Goal: Find specific page/section: Find specific page/section

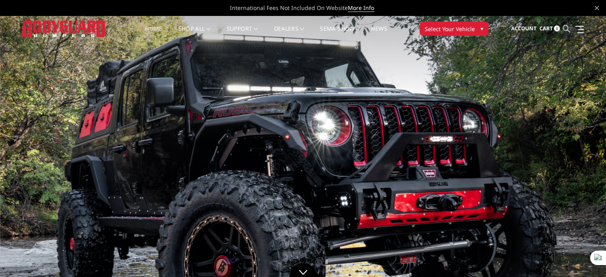
click at [566, 28] on icon at bounding box center [566, 28] width 7 height 7
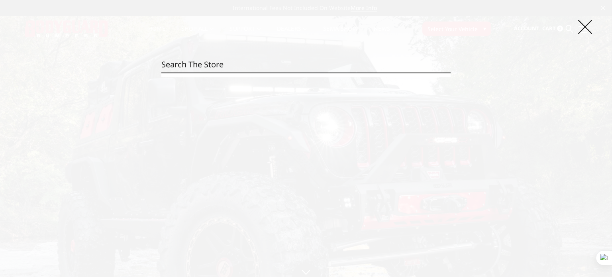
click at [588, 31] on icon at bounding box center [585, 27] width 14 height 14
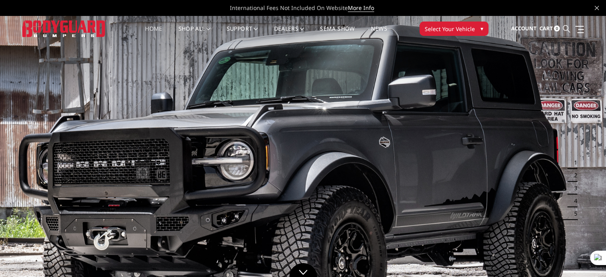
click at [568, 30] on icon at bounding box center [566, 28] width 7 height 7
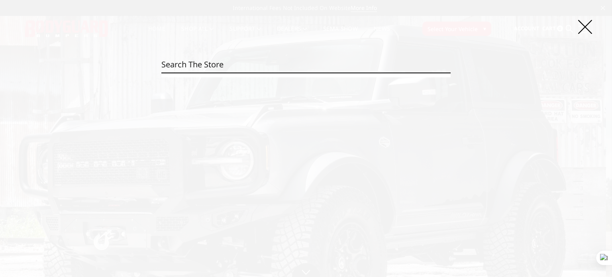
click at [332, 51] on div "Search Search" at bounding box center [306, 138] width 612 height 277
click at [311, 63] on input "Search" at bounding box center [305, 65] width 289 height 16
click at [298, 74] on section at bounding box center [305, 75] width 289 height 4
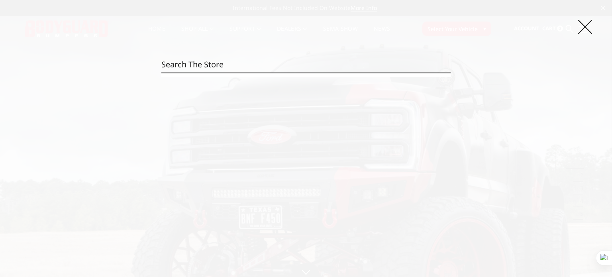
click at [586, 24] on icon at bounding box center [585, 27] width 14 height 14
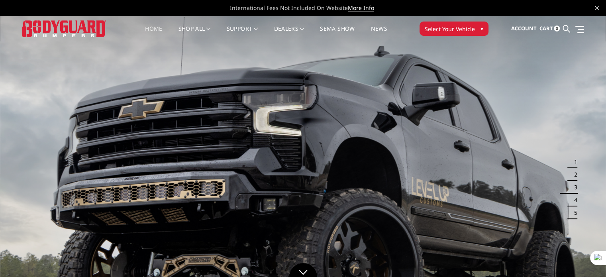
click at [152, 28] on link "Home" at bounding box center [153, 34] width 17 height 16
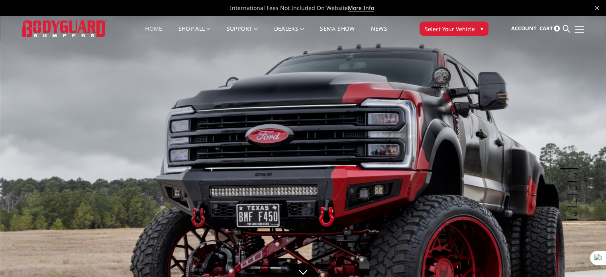
click at [576, 28] on link at bounding box center [577, 29] width 11 height 8
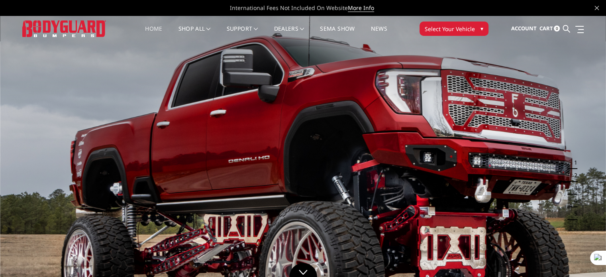
click at [471, 26] on span "Select Your Vehicle" at bounding box center [450, 29] width 50 height 8
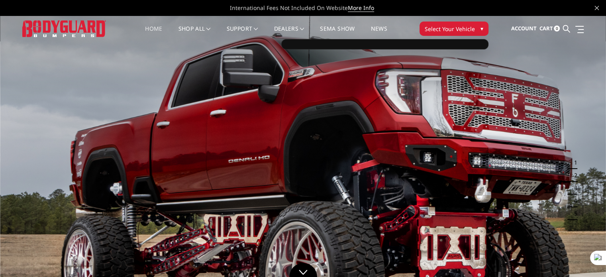
click at [478, 27] on button "Select Your Vehicle ▾" at bounding box center [453, 29] width 69 height 14
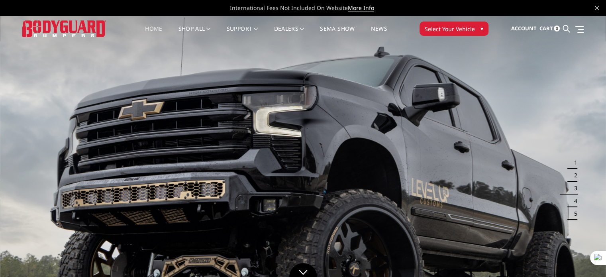
click at [478, 27] on button "Select Your Vehicle ▾" at bounding box center [453, 29] width 69 height 14
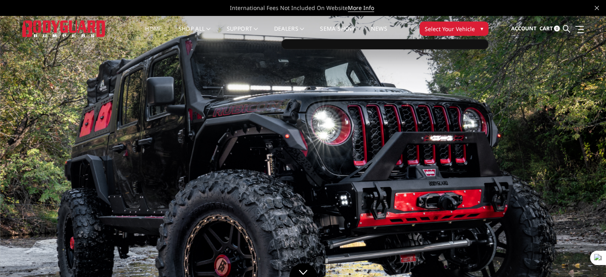
click at [462, 29] on span "Select Your Vehicle" at bounding box center [450, 29] width 50 height 8
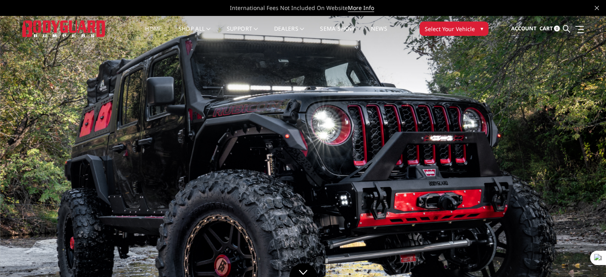
click at [462, 31] on span "Select Your Vehicle" at bounding box center [450, 29] width 50 height 8
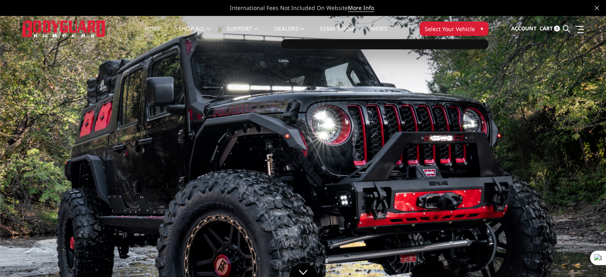
click at [462, 31] on span "Select Your Vehicle" at bounding box center [450, 29] width 50 height 8
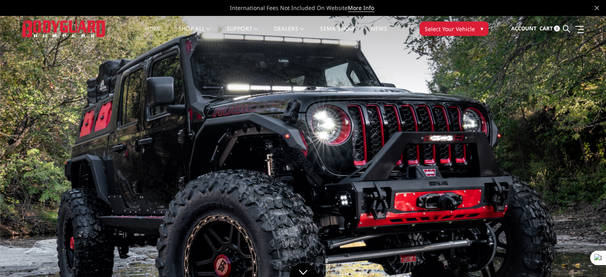
click at [482, 31] on span "▾" at bounding box center [481, 28] width 3 height 8
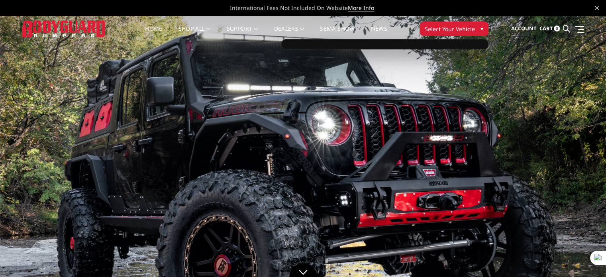
click at [477, 31] on button "Select Your Vehicle ▾" at bounding box center [453, 29] width 69 height 14
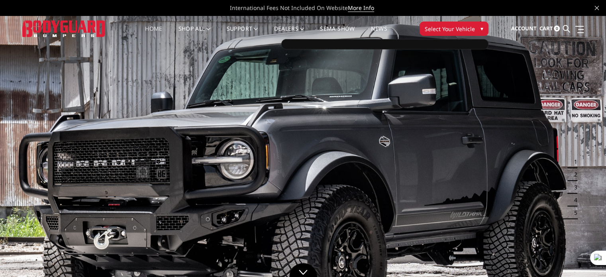
click at [473, 27] on button "Select Your Vehicle ▾" at bounding box center [453, 29] width 69 height 14
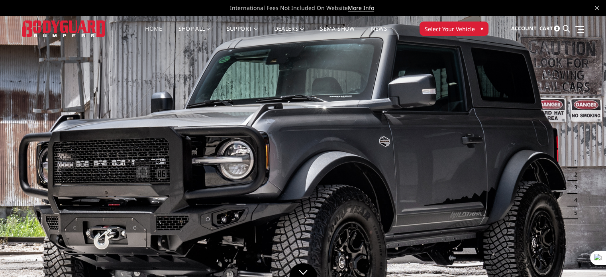
click at [473, 27] on button "Select Your Vehicle ▾" at bounding box center [453, 29] width 69 height 14
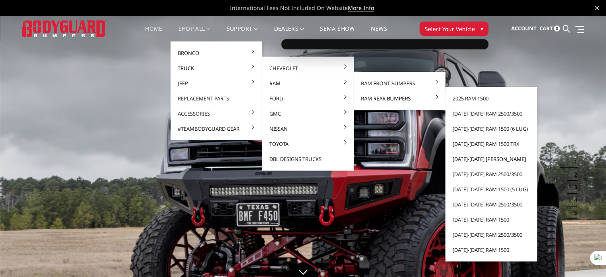
click at [486, 159] on link "[DATE]-[DATE] [PERSON_NAME]" at bounding box center [491, 158] width 85 height 15
